Goal: Information Seeking & Learning: Learn about a topic

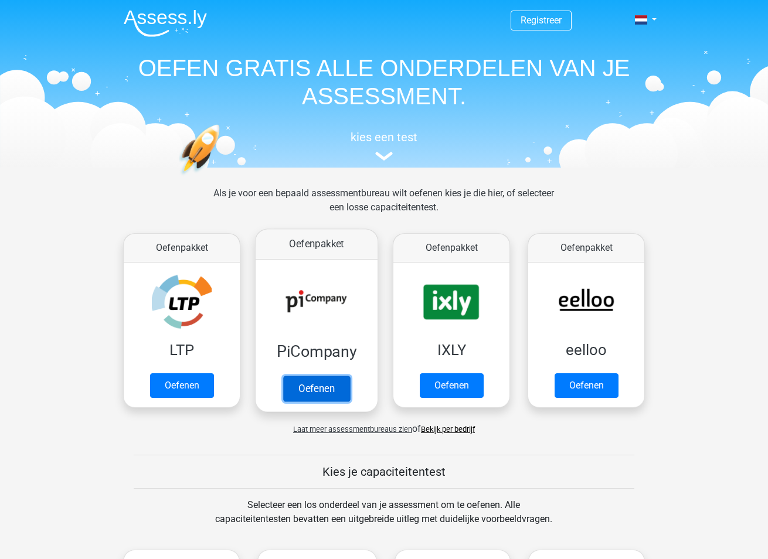
click at [297, 389] on link "Oefenen" at bounding box center [316, 389] width 67 height 26
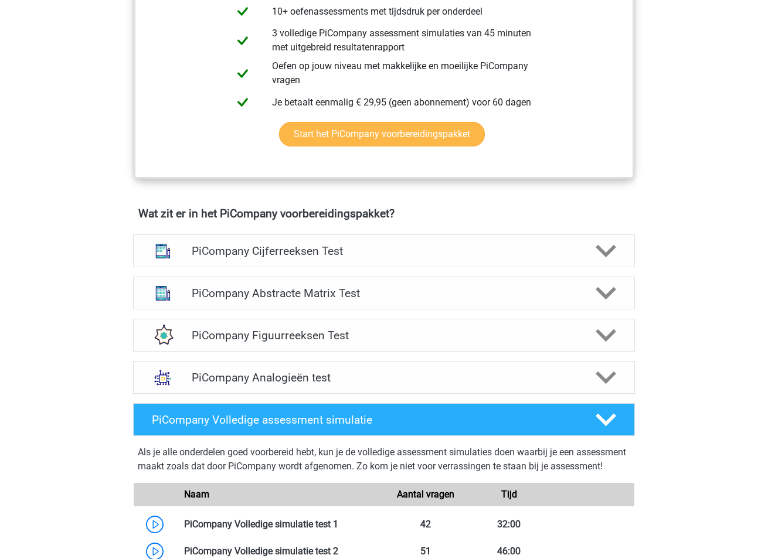
scroll to position [586, 0]
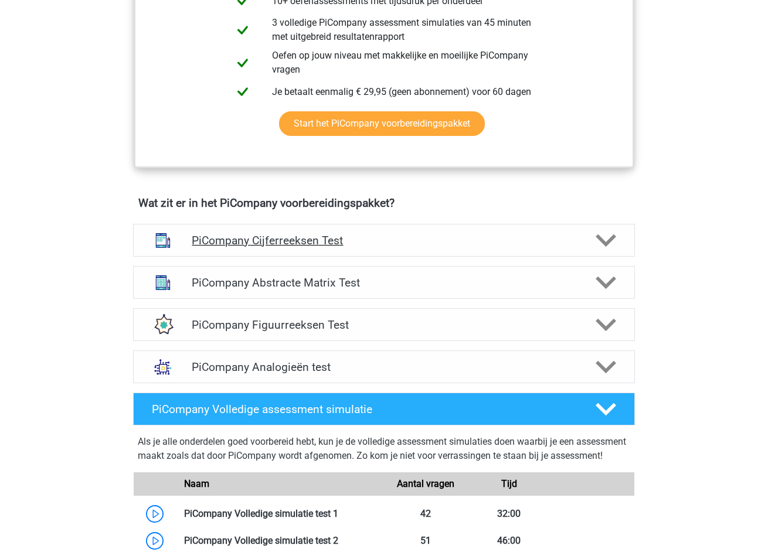
click at [602, 250] on icon at bounding box center [606, 240] width 21 height 21
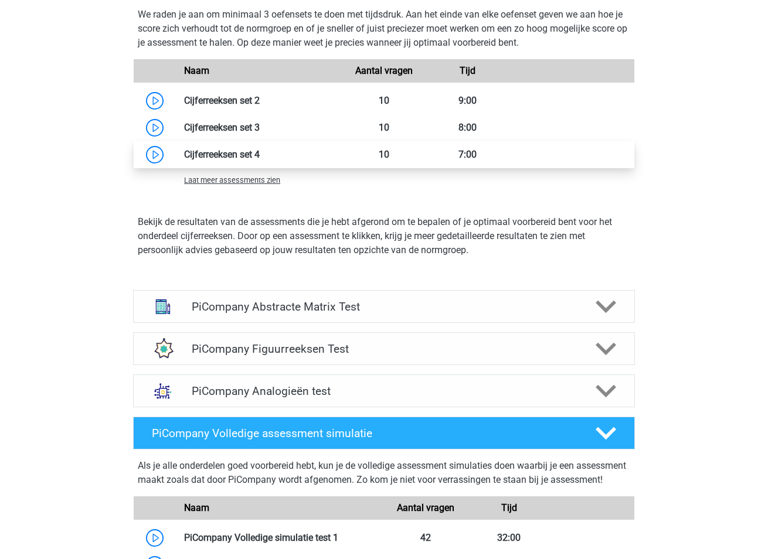
scroll to position [1231, 0]
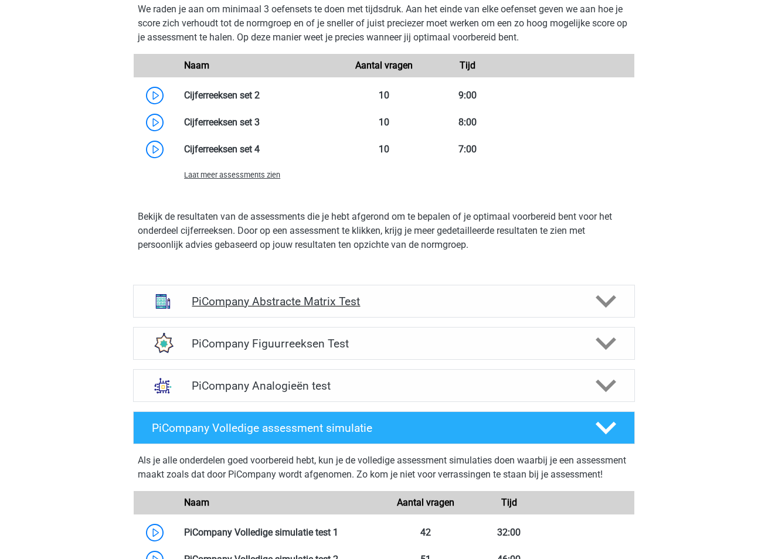
click at [605, 308] on polygon at bounding box center [606, 301] width 21 height 13
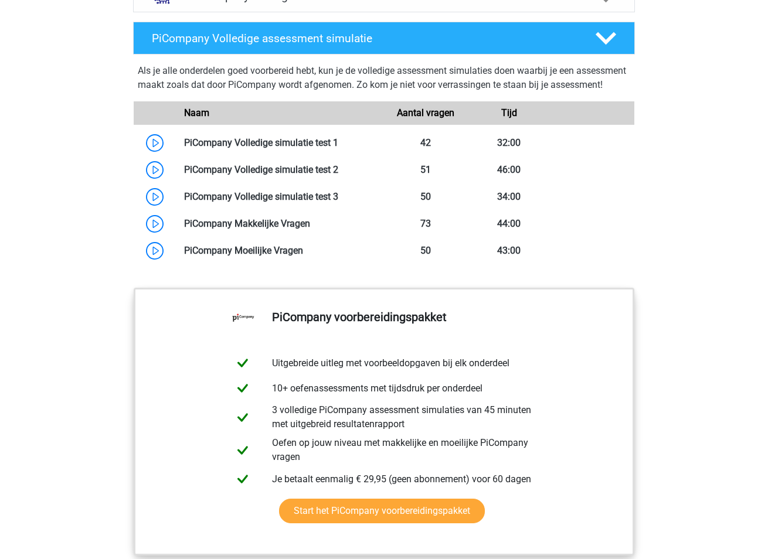
scroll to position [2228, 0]
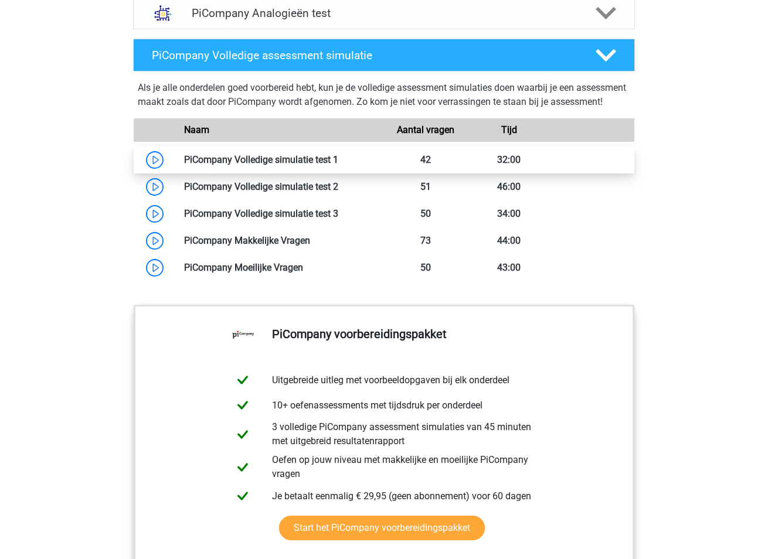
click at [338, 165] on link at bounding box center [338, 159] width 0 height 11
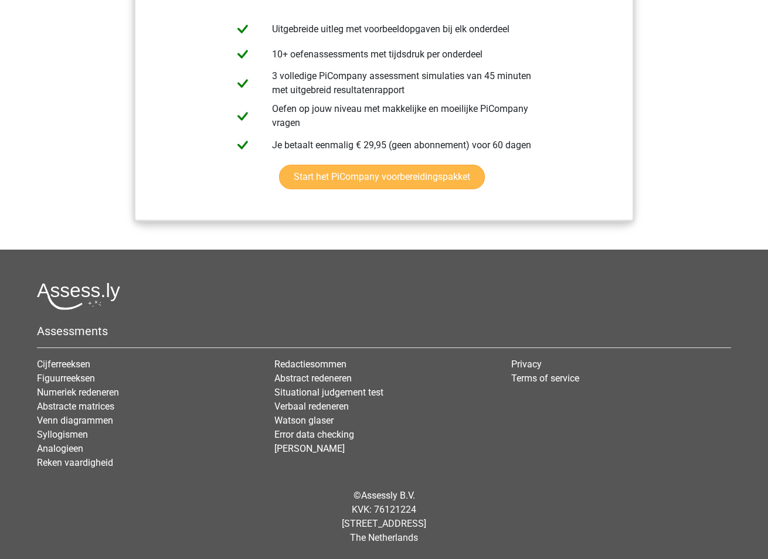
scroll to position [2608, 0]
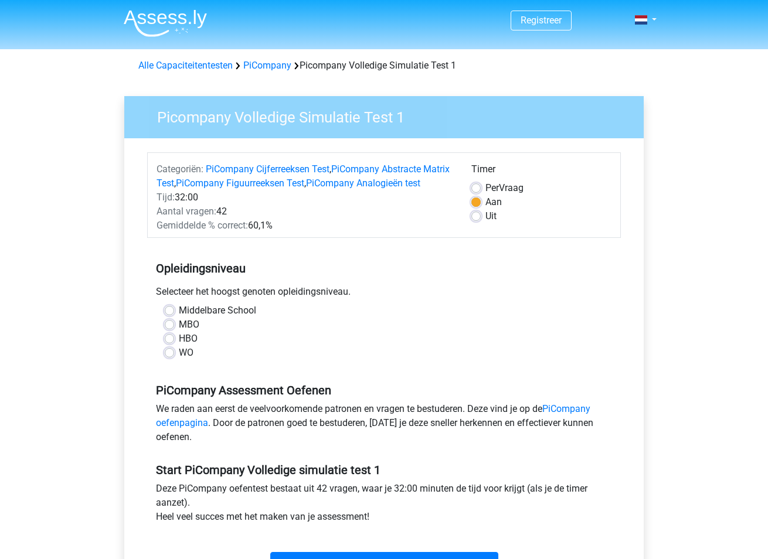
click at [179, 360] on label "WO" at bounding box center [186, 353] width 15 height 14
click at [169, 358] on input "WO" at bounding box center [169, 352] width 9 height 12
radio input "true"
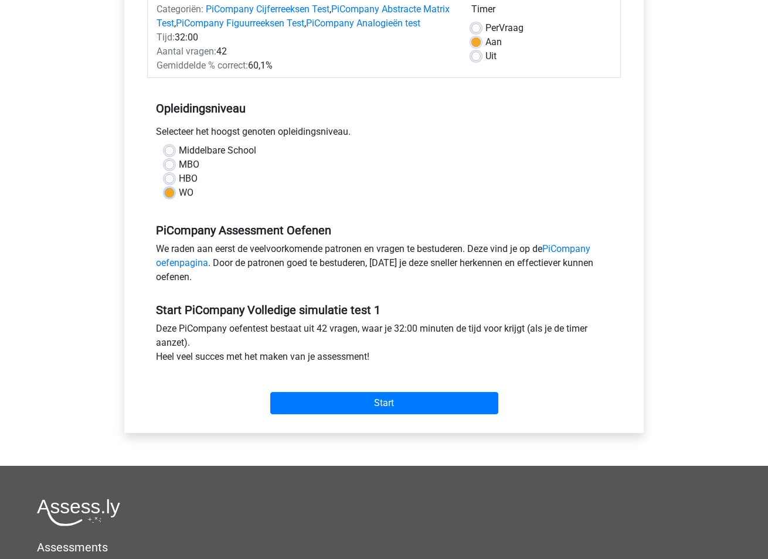
scroll to position [176, 0]
